Goal: Task Accomplishment & Management: Manage account settings

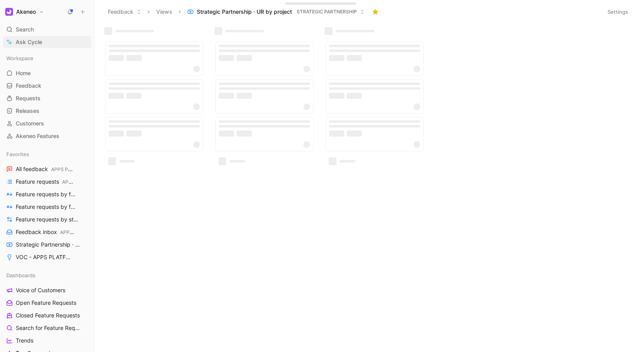
click at [65, 44] on link "Ask Cycle" at bounding box center [47, 42] width 88 height 12
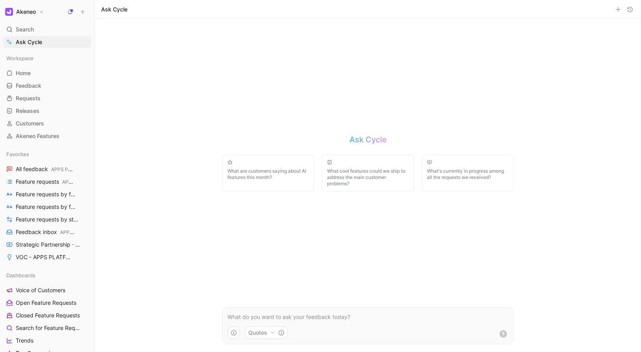
click at [39, 11] on button "Akeneo" at bounding box center [24, 11] width 43 height 11
click at [45, 52] on div "Account settings" at bounding box center [53, 50] width 97 height 13
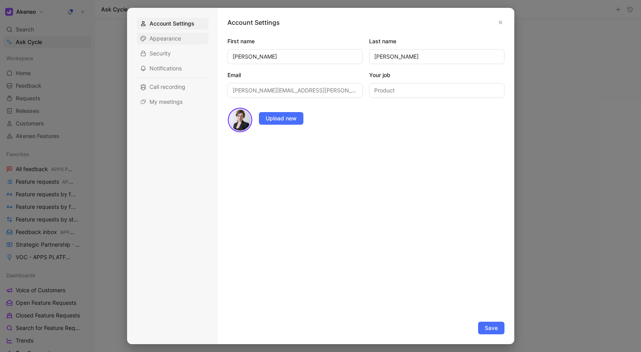
click at [161, 40] on span "Appearance" at bounding box center [164, 39] width 31 height 8
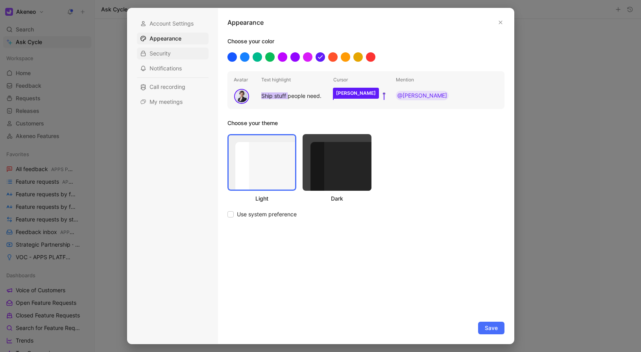
click at [173, 51] on div "Security" at bounding box center [173, 54] width 72 height 12
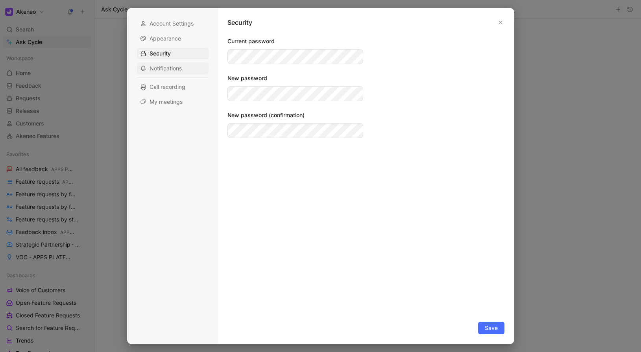
click at [185, 67] on div "Notifications" at bounding box center [173, 69] width 72 height 12
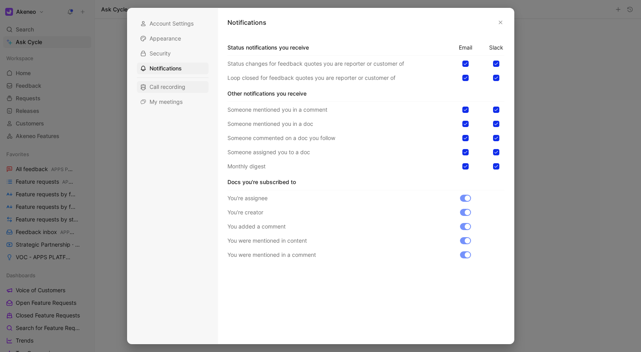
click at [185, 84] on span "Call recording" at bounding box center [167, 87] width 36 height 8
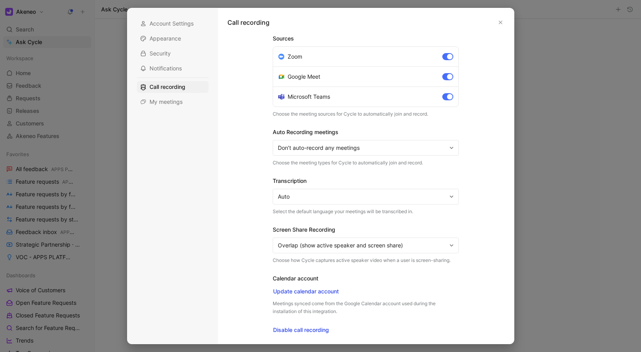
scroll to position [1, 0]
click at [162, 112] on div "Account Settings Appearance Security Notifications Call recording My meetings" at bounding box center [172, 176] width 90 height 336
click at [175, 101] on span "My meetings" at bounding box center [165, 102] width 33 height 8
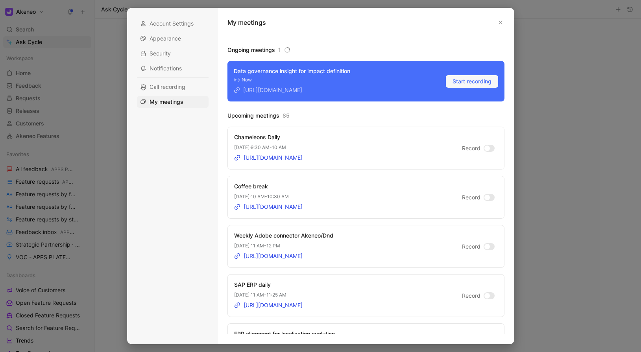
scroll to position [0, 0]
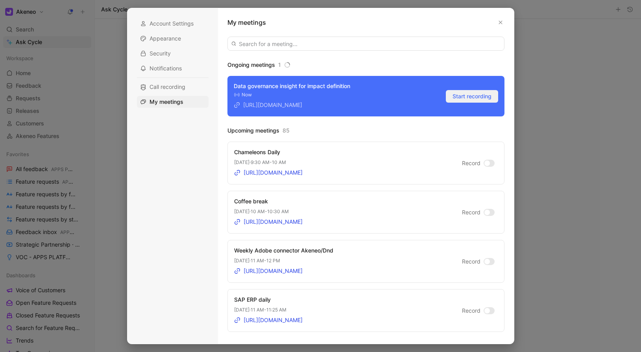
click at [470, 94] on span "Start recording" at bounding box center [471, 96] width 39 height 9
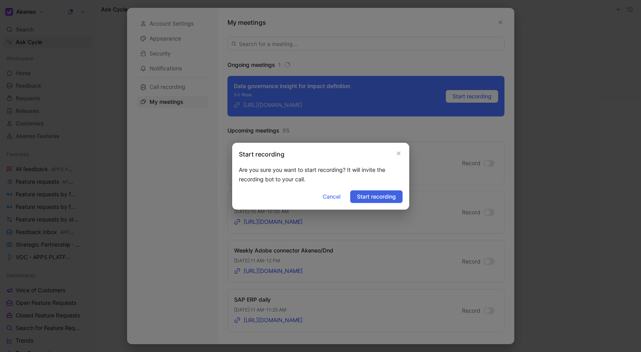
click at [384, 197] on span "Start recording" at bounding box center [376, 196] width 39 height 9
